Goal: Task Accomplishment & Management: Complete application form

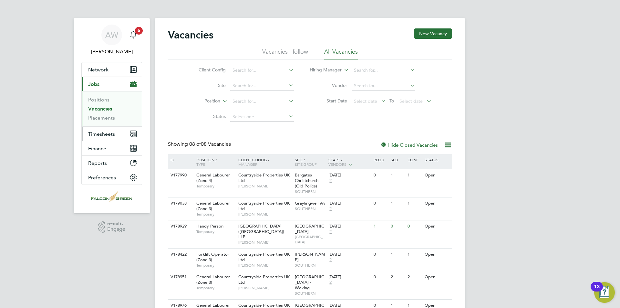
click at [110, 133] on span "Timesheets" at bounding box center [101, 134] width 27 height 6
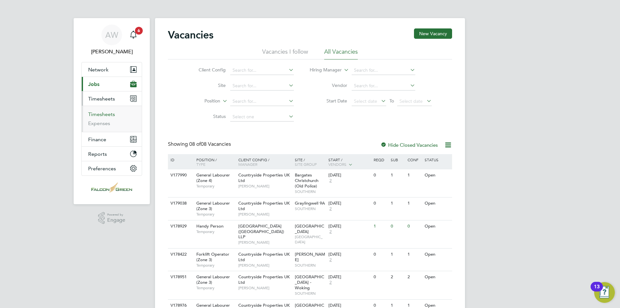
click at [100, 115] on link "Timesheets" at bounding box center [101, 114] width 27 height 6
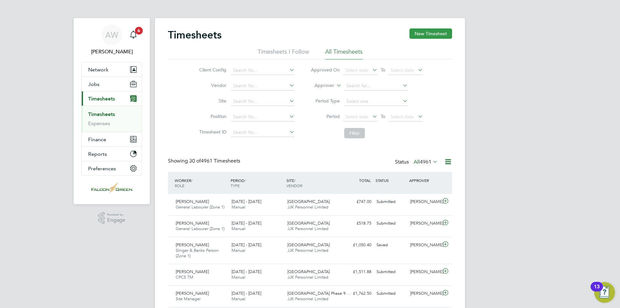
click at [427, 35] on button "New Timesheet" at bounding box center [431, 33] width 43 height 10
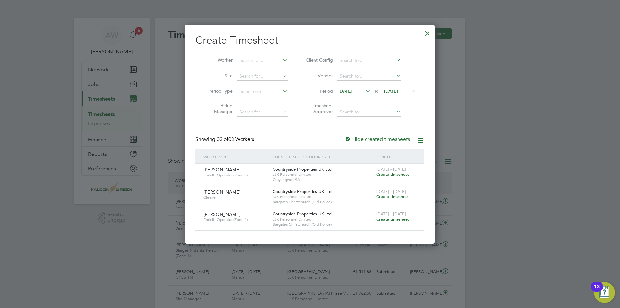
click at [282, 79] on li "Site" at bounding box center [245, 76] width 100 height 16
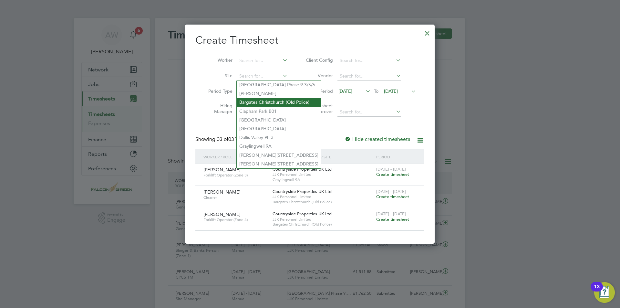
click at [256, 99] on li "Bargates Christchurch (Old Police)" at bounding box center [279, 102] width 84 height 9
type input "Bargates Christchurch (Old Police)"
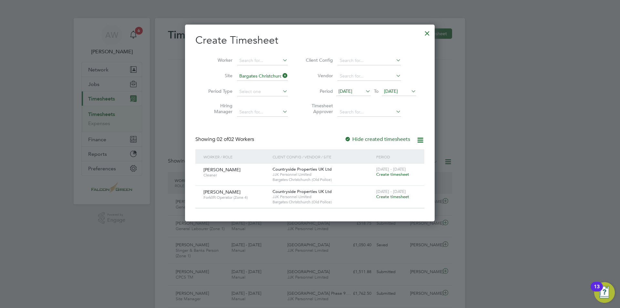
click at [383, 197] on span "Create timesheet" at bounding box center [392, 196] width 33 height 5
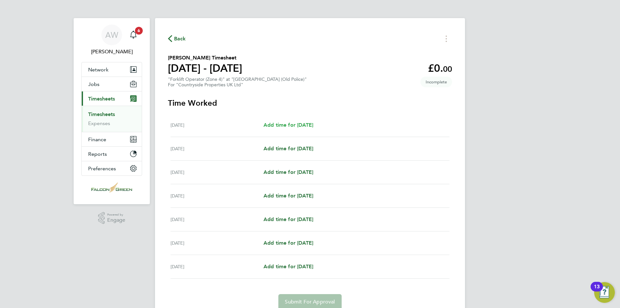
click at [289, 124] on span "Add time for [DATE]" at bounding box center [289, 125] width 50 height 6
select select "30"
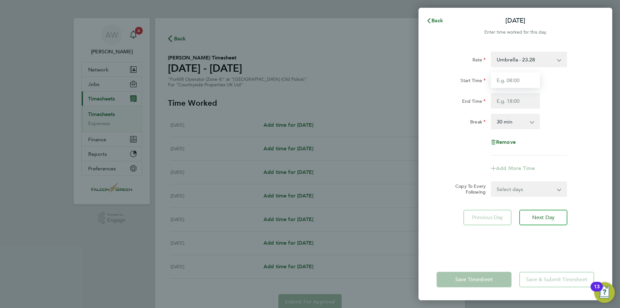
click at [514, 80] on input "Start Time" at bounding box center [515, 80] width 49 height 16
click at [518, 98] on input "End Time" at bounding box center [515, 101] width 49 height 16
drag, startPoint x: 516, startPoint y: 83, endPoint x: 489, endPoint y: 79, distance: 26.5
click at [489, 79] on div "08:00" at bounding box center [515, 80] width 54 height 16
type input "07:30"
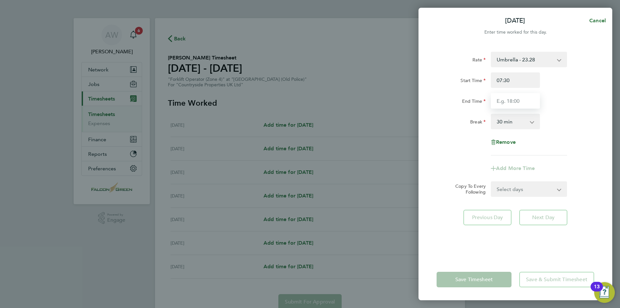
click at [510, 97] on input "End Time" at bounding box center [515, 101] width 49 height 16
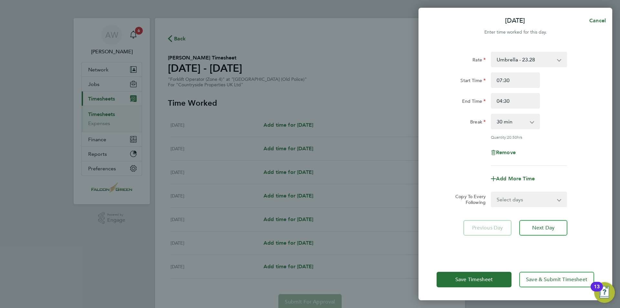
click at [565, 100] on div "End Time 04:30" at bounding box center [515, 101] width 163 height 16
drag, startPoint x: 511, startPoint y: 102, endPoint x: 499, endPoint y: 101, distance: 12.3
click at [499, 101] on input "04:30" at bounding box center [515, 101] width 49 height 16
type input "0"
click at [559, 139] on div "Quantity: 20.50 hrs" at bounding box center [529, 136] width 76 height 5
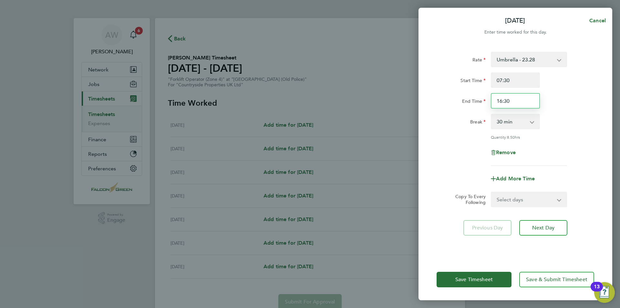
drag, startPoint x: 515, startPoint y: 100, endPoint x: 494, endPoint y: 102, distance: 20.4
click at [494, 102] on input "16:30" at bounding box center [515, 101] width 49 height 16
click at [513, 82] on input "07:30" at bounding box center [515, 80] width 49 height 16
click at [510, 99] on input "16:30" at bounding box center [515, 101] width 49 height 16
type input "1"
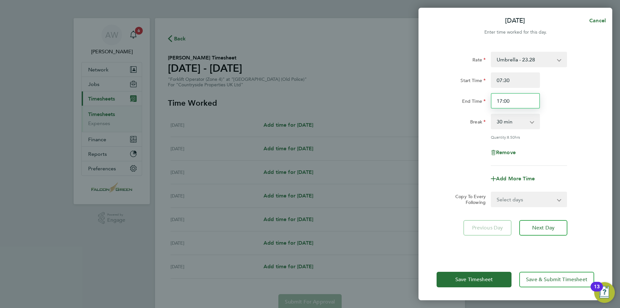
type input "17:00"
click at [566, 124] on div "Break 0 min 15 min 30 min 45 min 60 min 75 min 90 min" at bounding box center [515, 122] width 163 height 16
click at [523, 124] on select "0 min 15 min 30 min 45 min 60 min 75 min 90 min" at bounding box center [512, 121] width 40 height 14
click at [492, 114] on select "0 min 15 min 30 min 45 min 60 min 75 min 90 min" at bounding box center [512, 121] width 40 height 14
click at [530, 123] on select "0 min 15 min 30 min 45 min 60 min 75 min 90 min" at bounding box center [512, 121] width 40 height 14
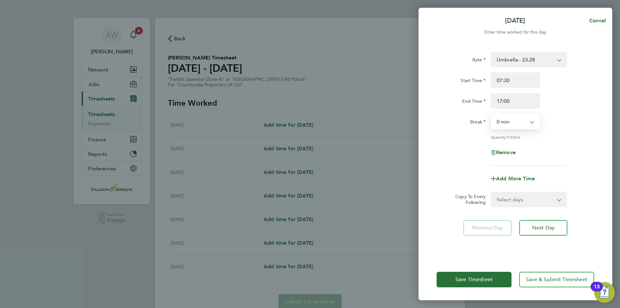
select select "30"
click at [492, 114] on select "0 min 15 min 30 min 45 min 60 min 75 min 90 min" at bounding box center [512, 121] width 40 height 14
click at [562, 126] on div "Break 0 min 15 min 30 min 45 min 60 min 75 min 90 min" at bounding box center [515, 122] width 163 height 16
click at [534, 205] on select "Select days Day Weekday (Mon-Fri) Weekend (Sat-Sun) [DATE] [DATE] [DATE] [DATE]…" at bounding box center [526, 199] width 68 height 14
select select "WEEKDAY"
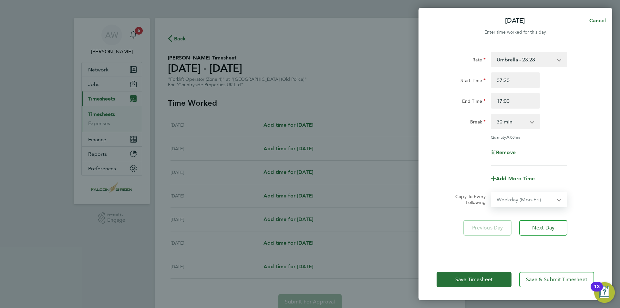
click at [492, 192] on select "Select days Day Weekday (Mon-Fri) Weekend (Sat-Sun) [DATE] [DATE] [DATE] [DATE]…" at bounding box center [526, 199] width 68 height 14
select select "[DATE]"
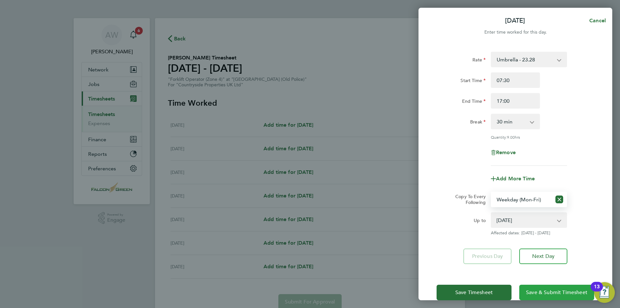
click at [550, 293] on span "Save & Submit Timesheet" at bounding box center [556, 292] width 61 height 6
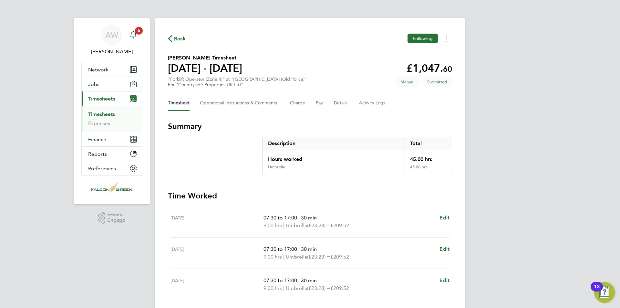
click at [111, 112] on link "Timesheets" at bounding box center [101, 114] width 27 height 6
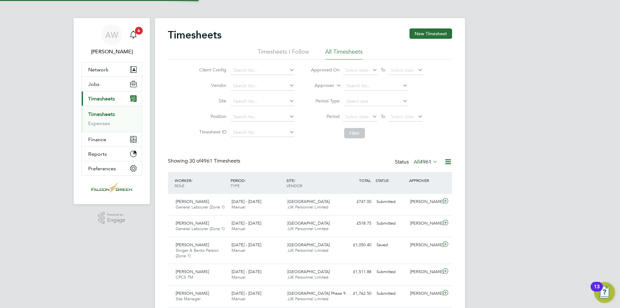
scroll to position [22, 56]
click at [288, 102] on icon at bounding box center [288, 100] width 0 height 9
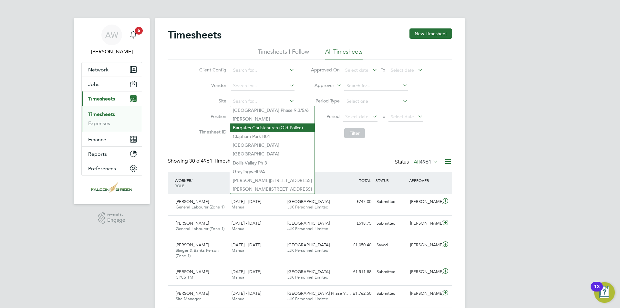
click at [256, 127] on li "Bargates Christchurch (Old Police)" at bounding box center [272, 127] width 84 height 9
type input "Bargates Christchurch (Old Police)"
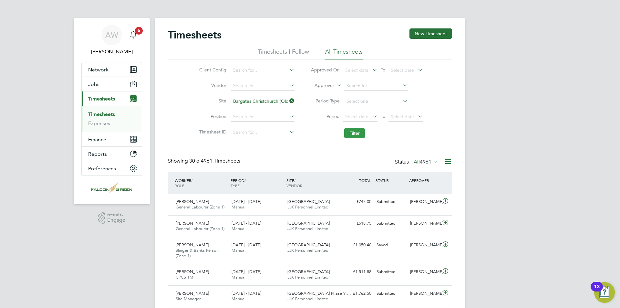
click at [361, 131] on button "Filter" at bounding box center [354, 133] width 21 height 10
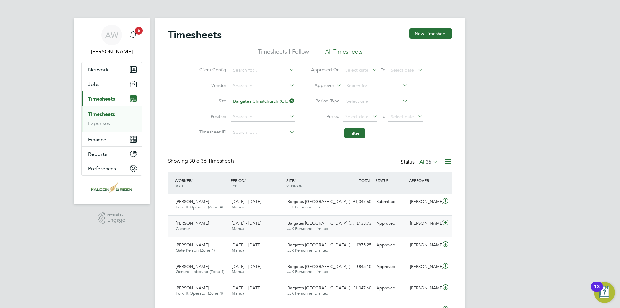
click at [213, 224] on div "[PERSON_NAME] Cleaner [DATE] - [DATE]" at bounding box center [201, 226] width 56 height 16
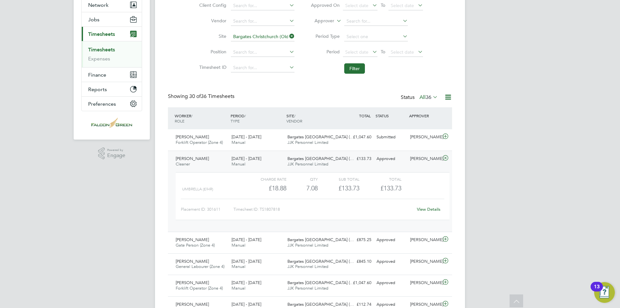
click at [288, 33] on icon at bounding box center [288, 36] width 0 height 9
click at [270, 37] on input at bounding box center [263, 36] width 64 height 9
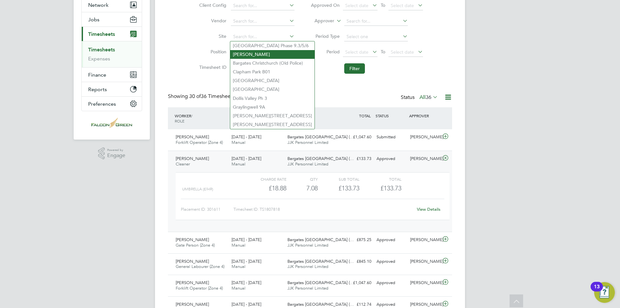
click at [256, 53] on li "[PERSON_NAME]" at bounding box center [272, 54] width 84 height 9
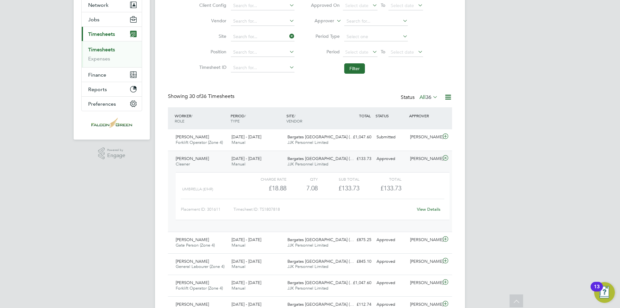
type input "[PERSON_NAME]"
click at [358, 77] on li "Filter" at bounding box center [367, 68] width 129 height 17
click at [355, 72] on button "Filter" at bounding box center [354, 68] width 21 height 10
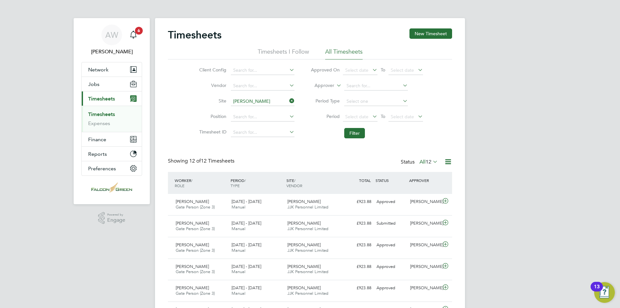
click at [288, 101] on icon at bounding box center [288, 100] width 0 height 9
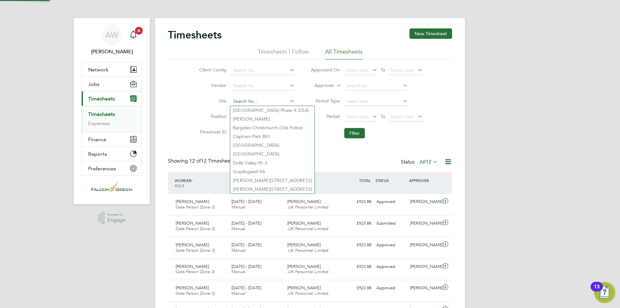
click at [271, 102] on input at bounding box center [263, 101] width 64 height 9
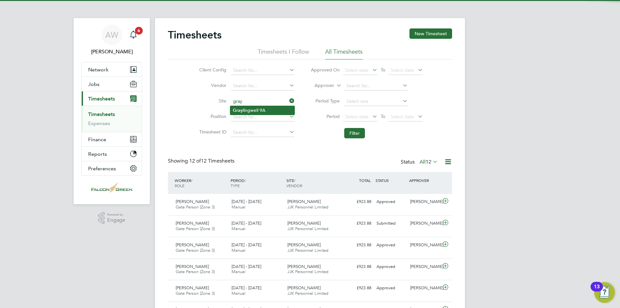
click at [261, 111] on li "Gray lingwell 9A" at bounding box center [262, 110] width 64 height 9
type input "Graylingwell 9A"
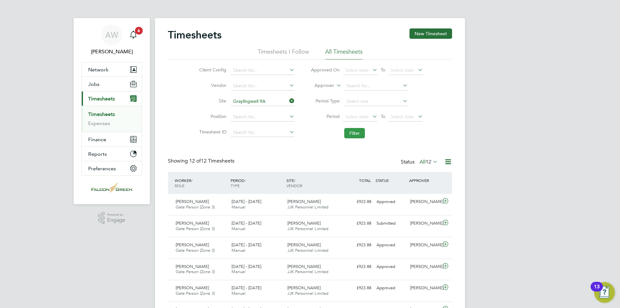
click at [362, 133] on button "Filter" at bounding box center [354, 133] width 21 height 10
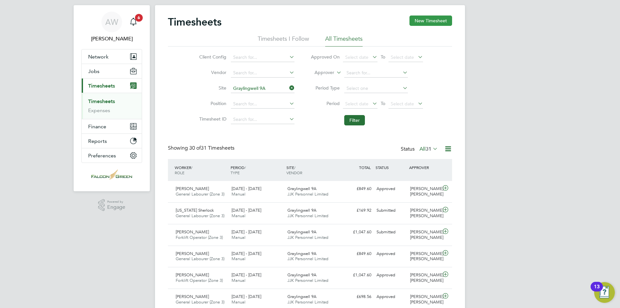
click at [423, 23] on button "New Timesheet" at bounding box center [431, 21] width 43 height 10
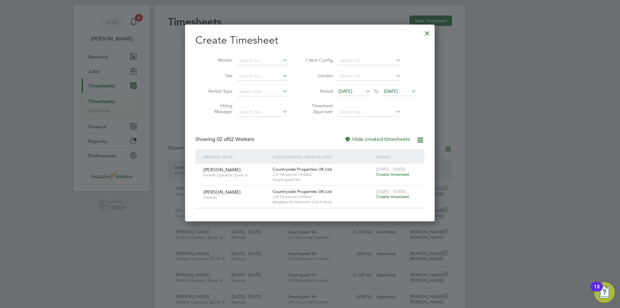
click at [394, 174] on span "Create timesheet" at bounding box center [392, 174] width 33 height 5
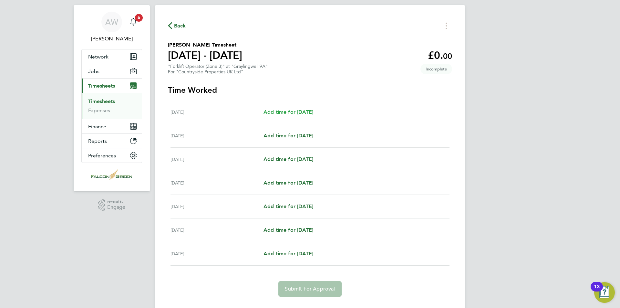
click at [296, 112] on span "Add time for [DATE]" at bounding box center [289, 112] width 50 height 6
select select "30"
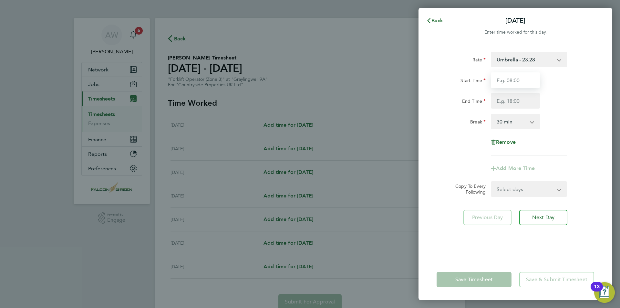
click at [507, 82] on input "Start Time" at bounding box center [515, 80] width 49 height 16
type input "07:30"
click at [499, 101] on input "End Time" at bounding box center [515, 101] width 49 height 16
type input "17:00"
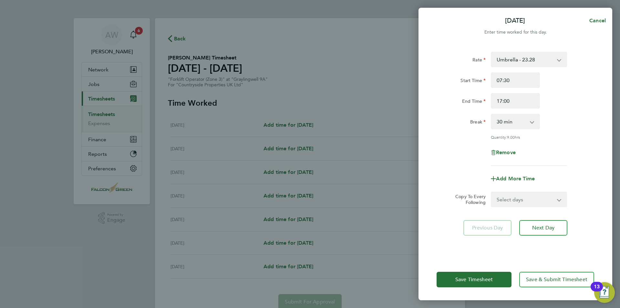
click at [578, 107] on div "End Time 17:00" at bounding box center [515, 101] width 163 height 16
click at [545, 199] on select "Select days Day Weekday (Mon-Fri) Weekend (Sat-Sun) [DATE] [DATE] [DATE] [DATE]…" at bounding box center [526, 199] width 68 height 14
select select "WEEKDAY"
click at [492, 192] on select "Select days Day Weekday (Mon-Fri) Weekend (Sat-Sun) [DATE] [DATE] [DATE] [DATE]…" at bounding box center [526, 199] width 68 height 14
select select "[DATE]"
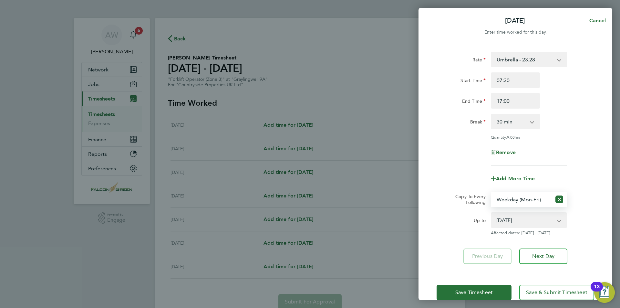
click at [586, 229] on div "Up to [DATE] [DATE] [DATE] [DATE] [DATE] [DATE] Affected dates: [DATE] - [DATE]" at bounding box center [515, 223] width 163 height 23
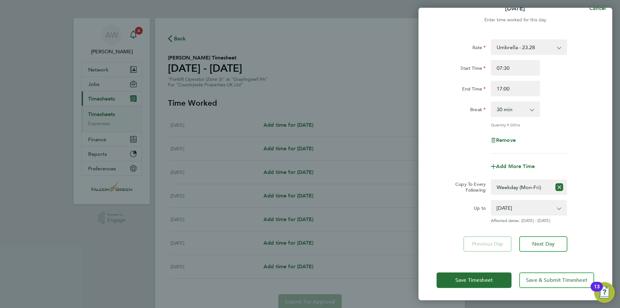
click at [555, 206] on select "[DATE] [DATE] [DATE] [DATE] [DATE] [DATE]" at bounding box center [525, 208] width 67 height 14
click at [582, 124] on div "Quantity: 9.00 hrs" at bounding box center [515, 124] width 163 height 5
click at [574, 144] on div "Remove" at bounding box center [515, 140] width 163 height 16
click at [555, 277] on span "Save & Submit Timesheet" at bounding box center [556, 280] width 61 height 6
